Goal: Complete application form: Complete application form

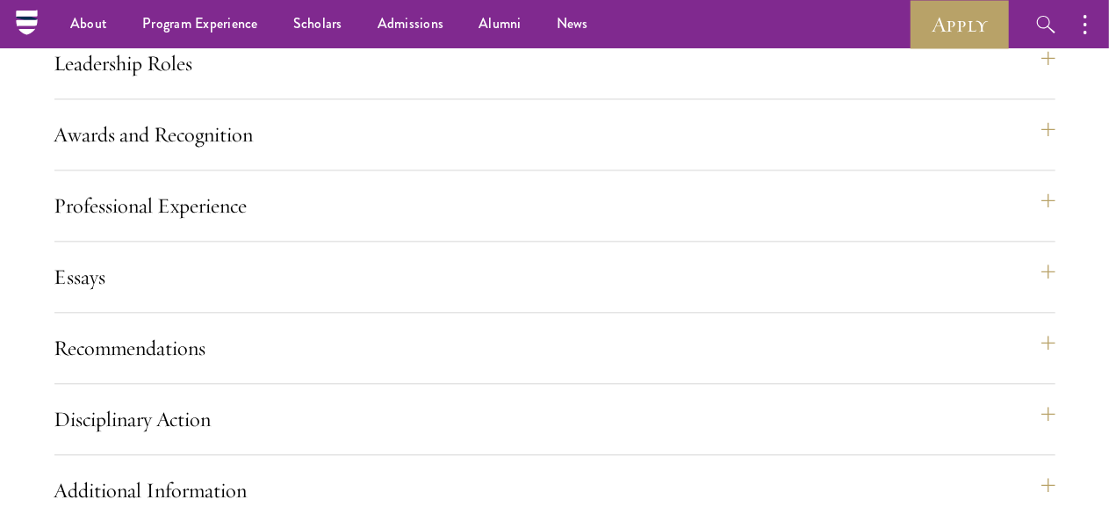
scroll to position [1851, 0]
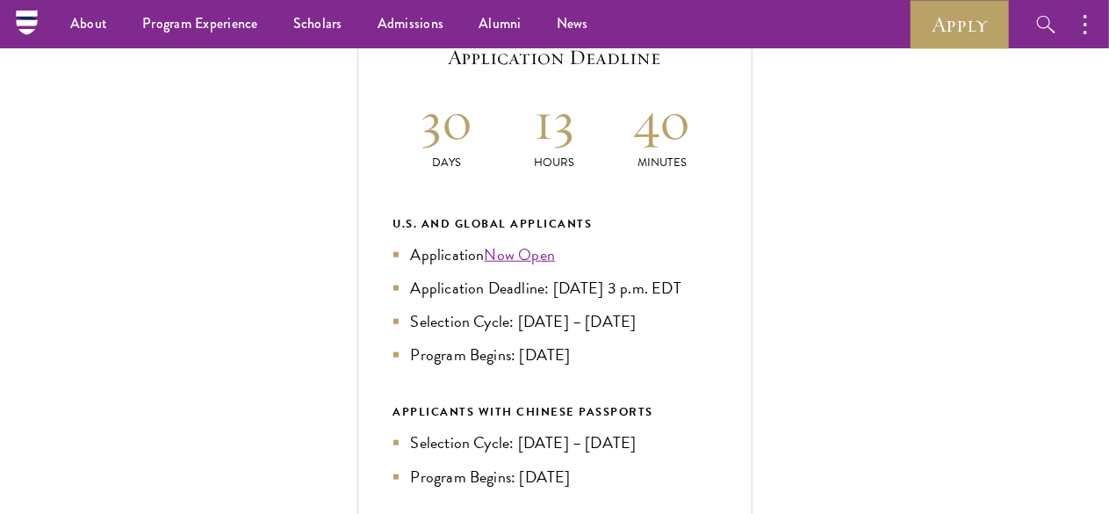
scroll to position [640, 0]
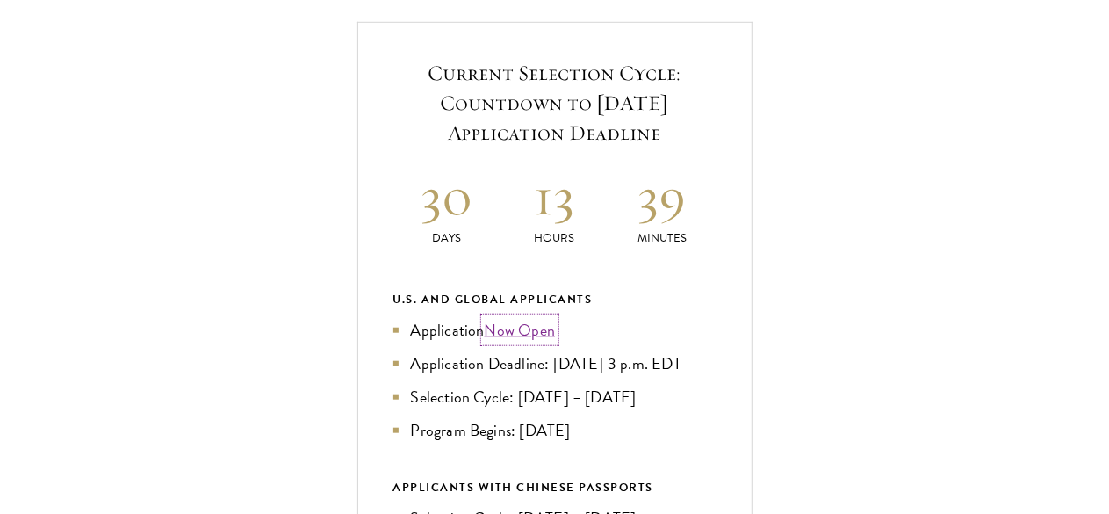
click at [556, 342] on link "Now Open" at bounding box center [520, 330] width 71 height 24
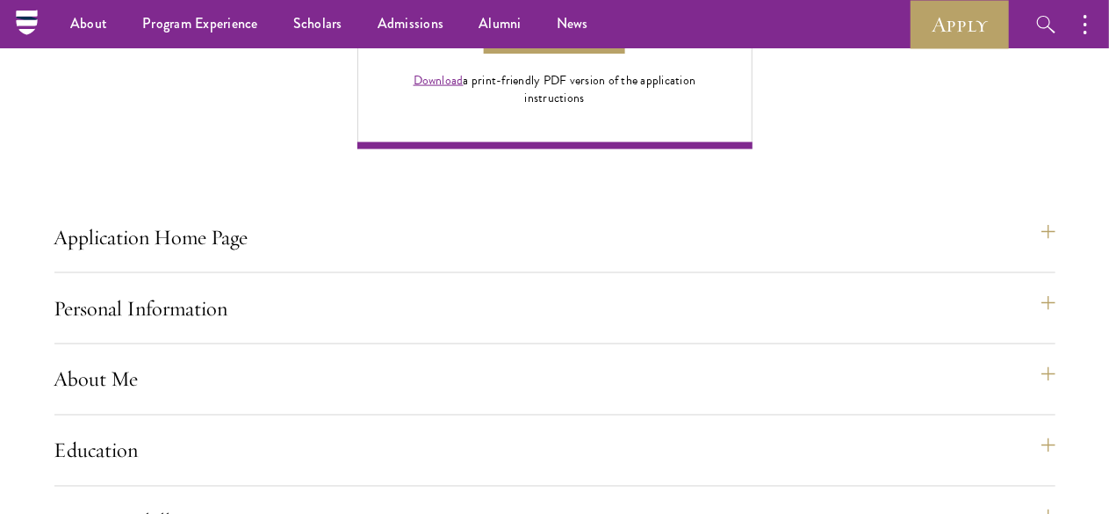
scroll to position [1316, 0]
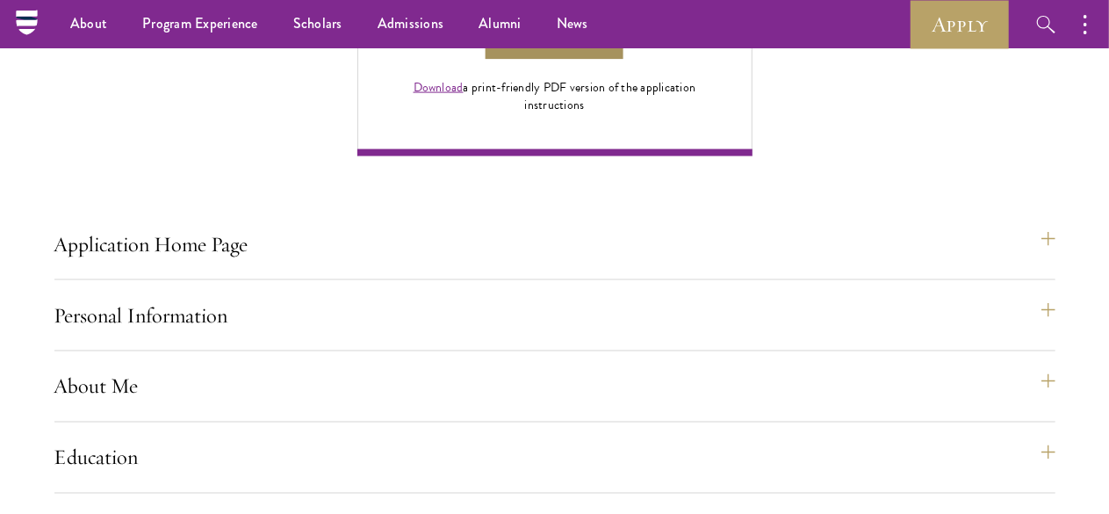
click at [624, 61] on link "Apply Now" at bounding box center [554, 42] width 141 height 40
